Goal: Understand process/instructions

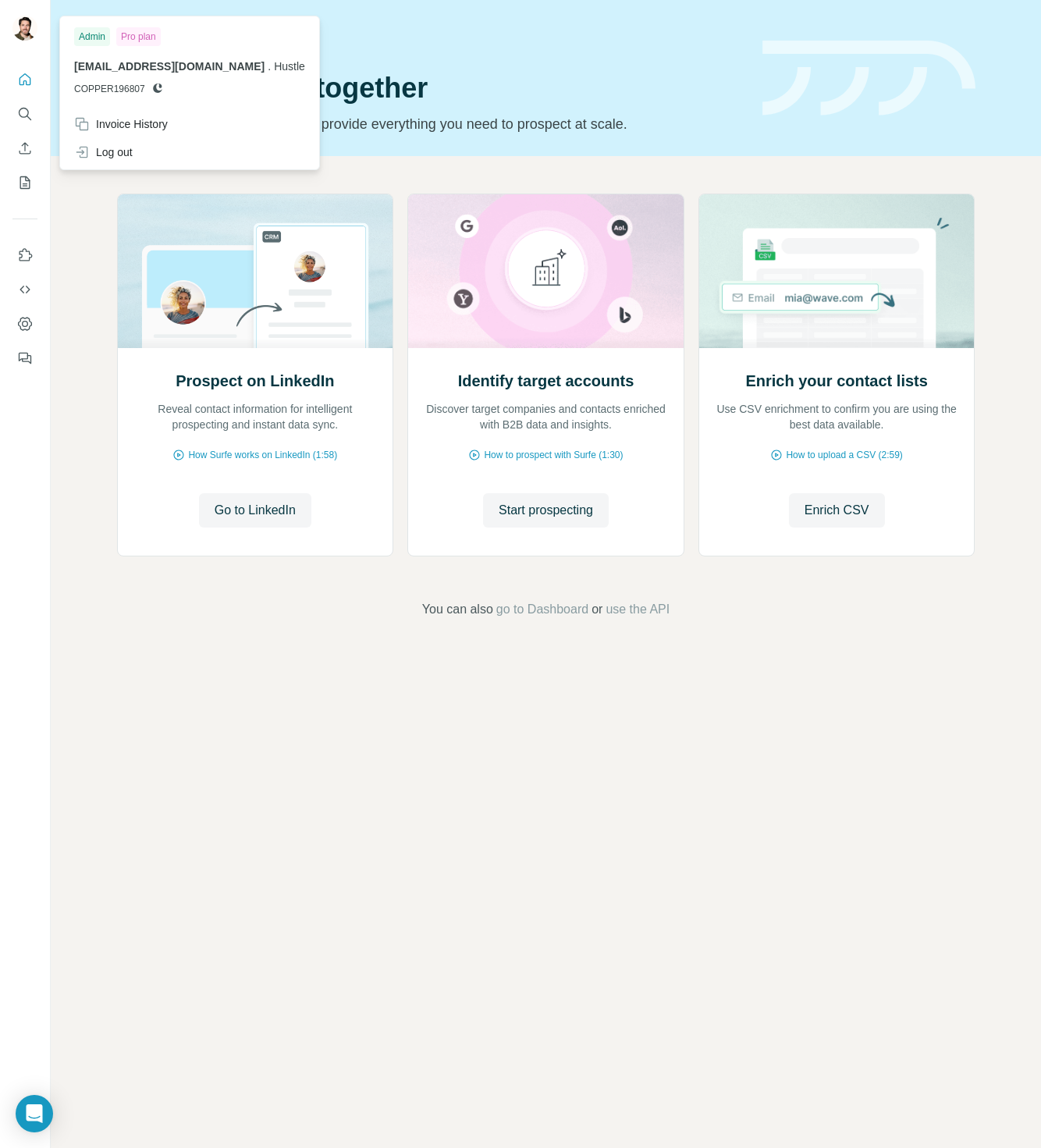
click at [21, 26] on img at bounding box center [25, 28] width 25 height 25
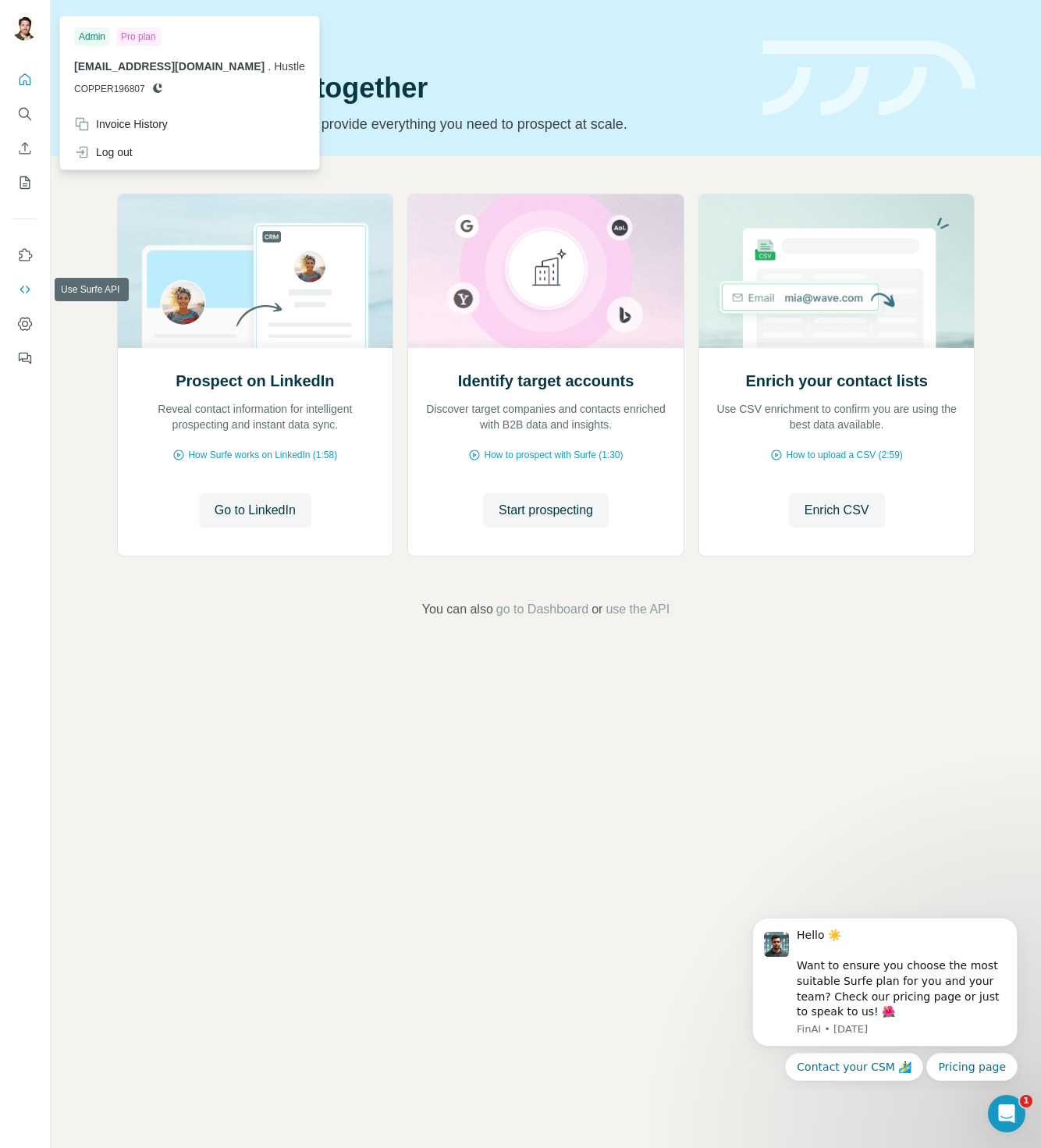
click at [30, 290] on icon "Use Surfe API" at bounding box center [25, 289] width 15 height 15
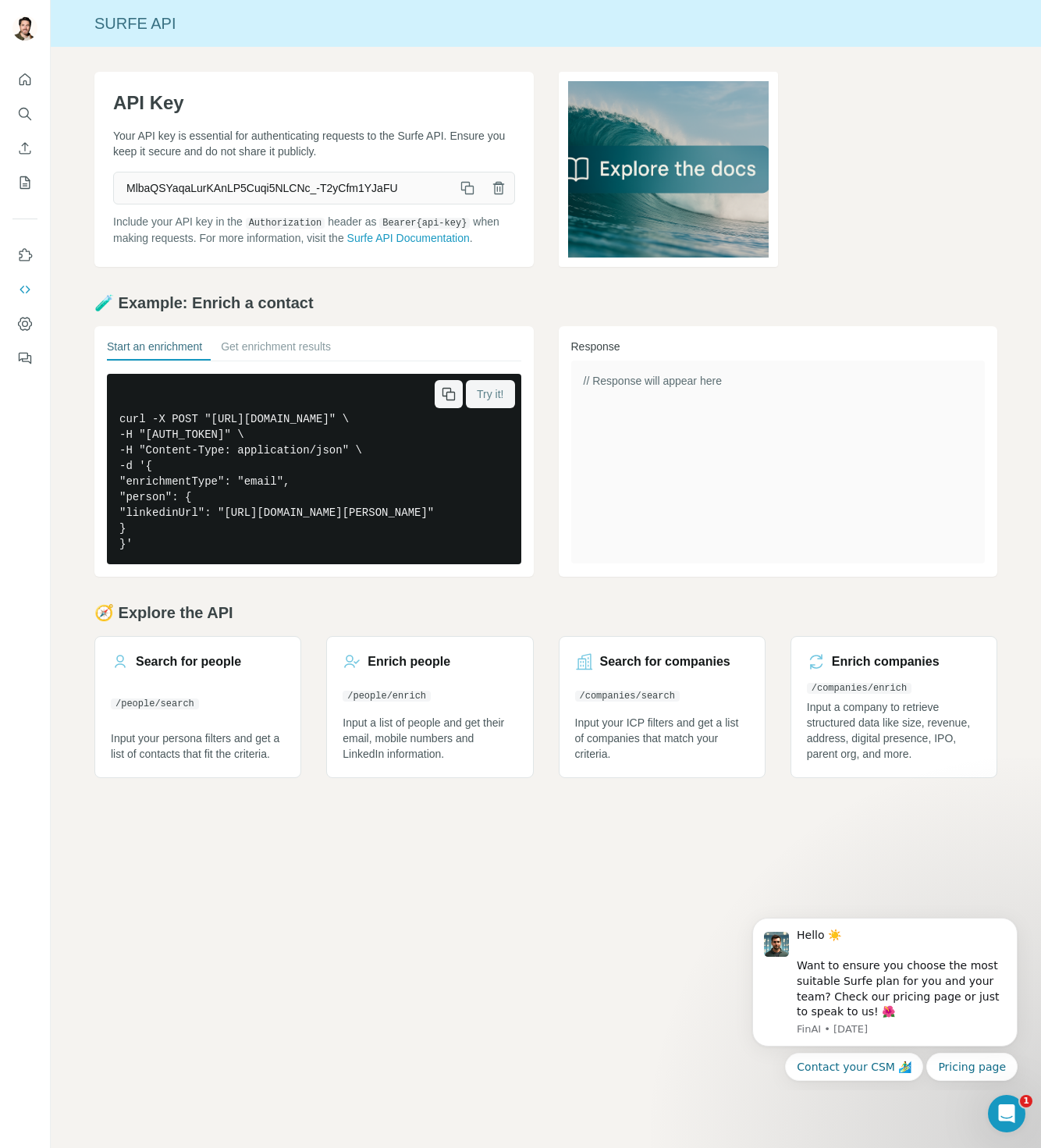
click at [489, 402] on span "Try it!" at bounding box center [490, 394] width 27 height 15
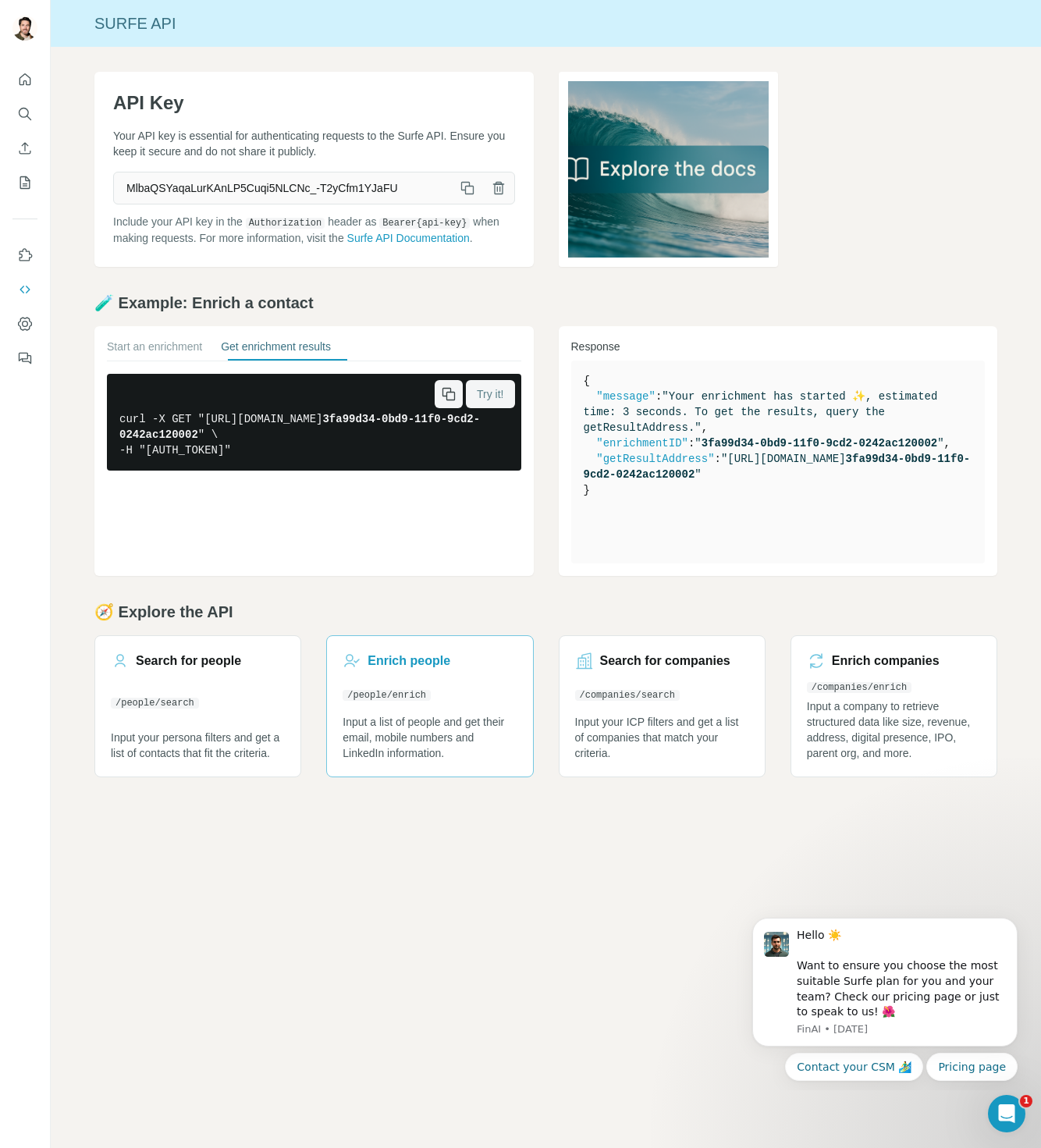
click at [411, 671] on h3 "Enrich people" at bounding box center [409, 661] width 83 height 19
